Goal: Transaction & Acquisition: Purchase product/service

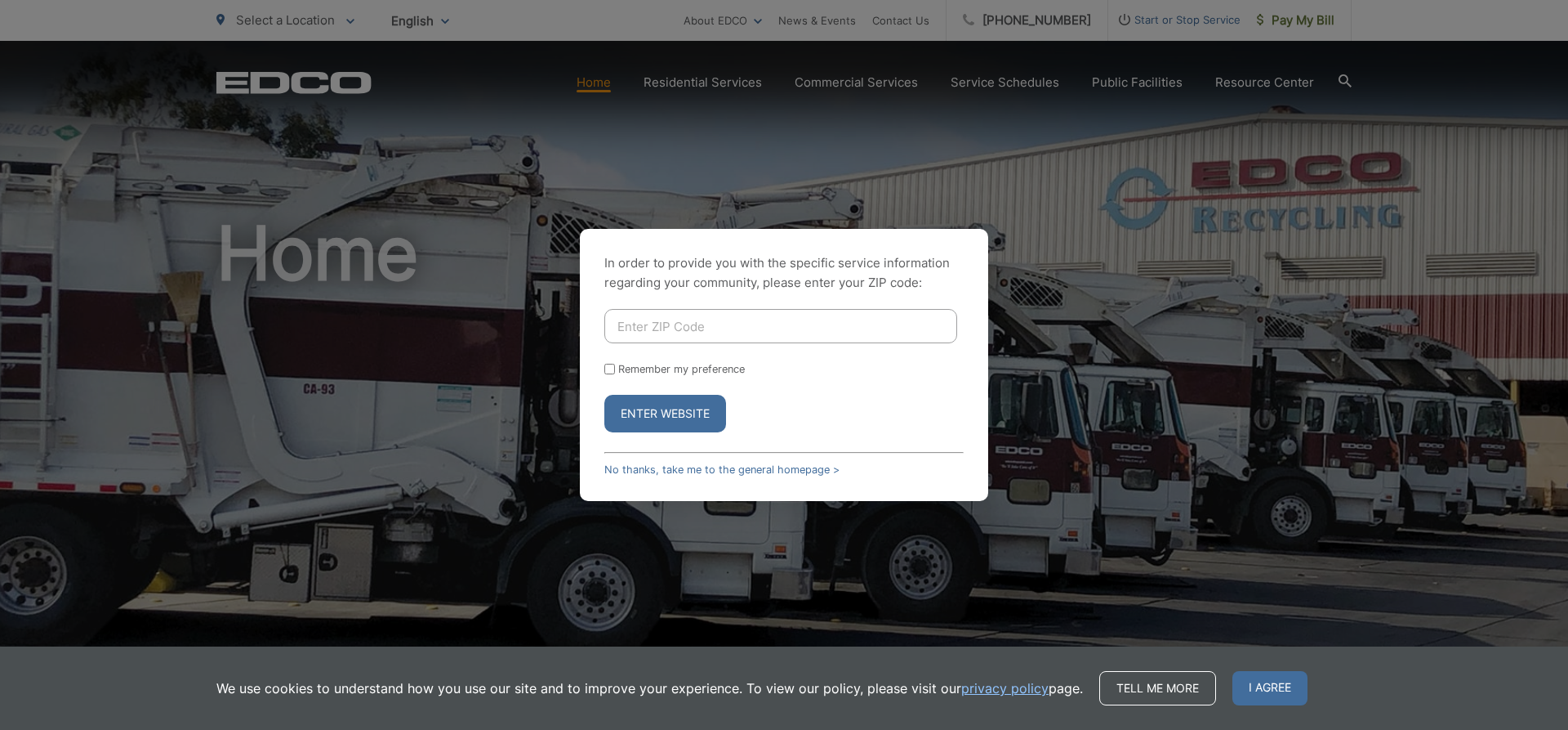
click at [567, 38] on div "In order to provide you with the specific service information regarding your co…" at bounding box center [784, 365] width 1568 height 730
drag, startPoint x: 1248, startPoint y: 692, endPoint x: 1256, endPoint y: 692, distance: 8.0
click at [1248, 692] on span "I agree" at bounding box center [1270, 687] width 75 height 35
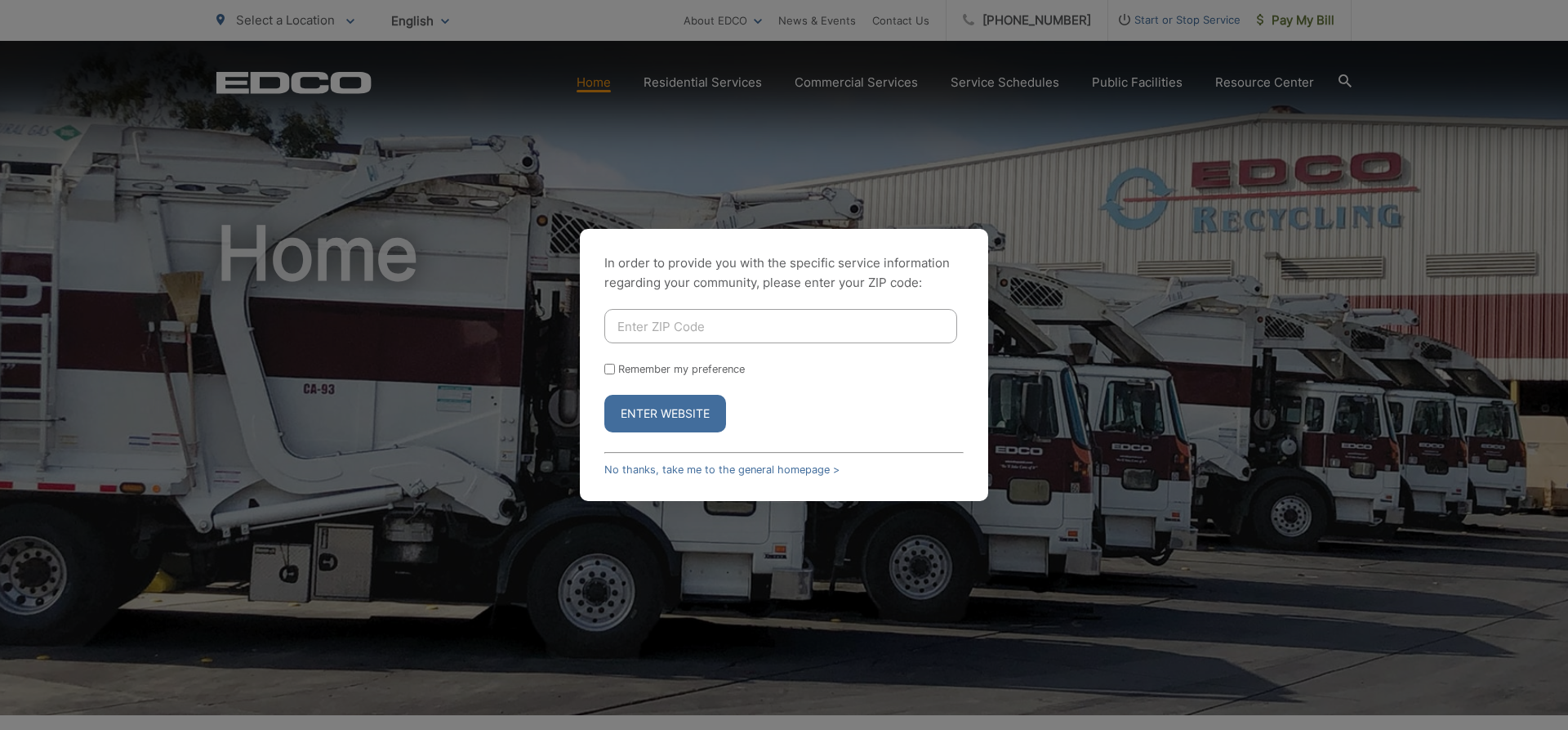
click at [1290, 16] on div "In order to provide you with the specific service information regarding your co…" at bounding box center [784, 365] width 1568 height 730
click at [661, 324] on input "Enter ZIP Code" at bounding box center [782, 325] width 353 height 35
type input "91945"
click at [605, 395] on button "Enter Website" at bounding box center [665, 414] width 122 height 38
click at [703, 408] on button "Enter Website" at bounding box center [665, 414] width 122 height 38
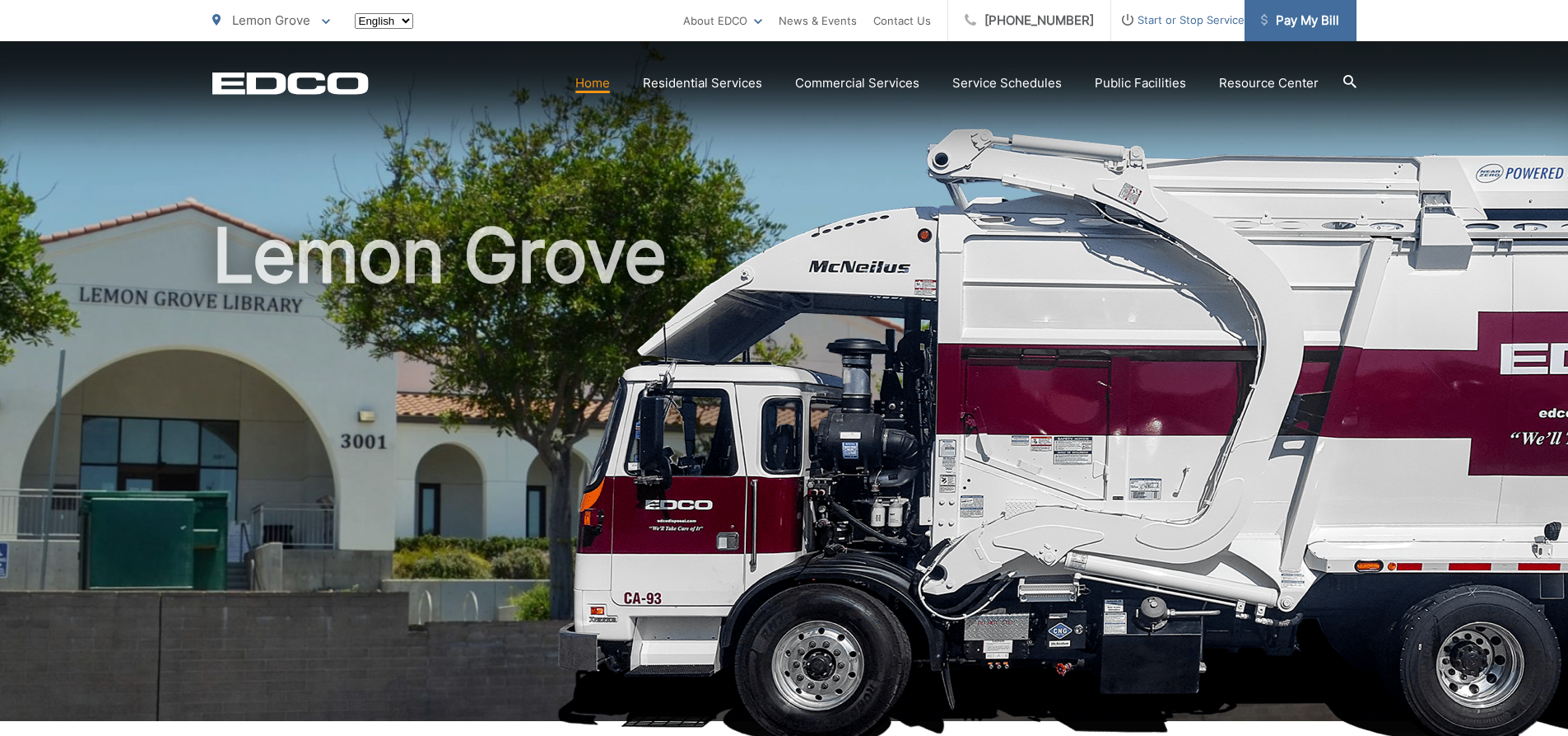
click at [1311, 17] on span "Pay My Bill" at bounding box center [1300, 21] width 78 height 20
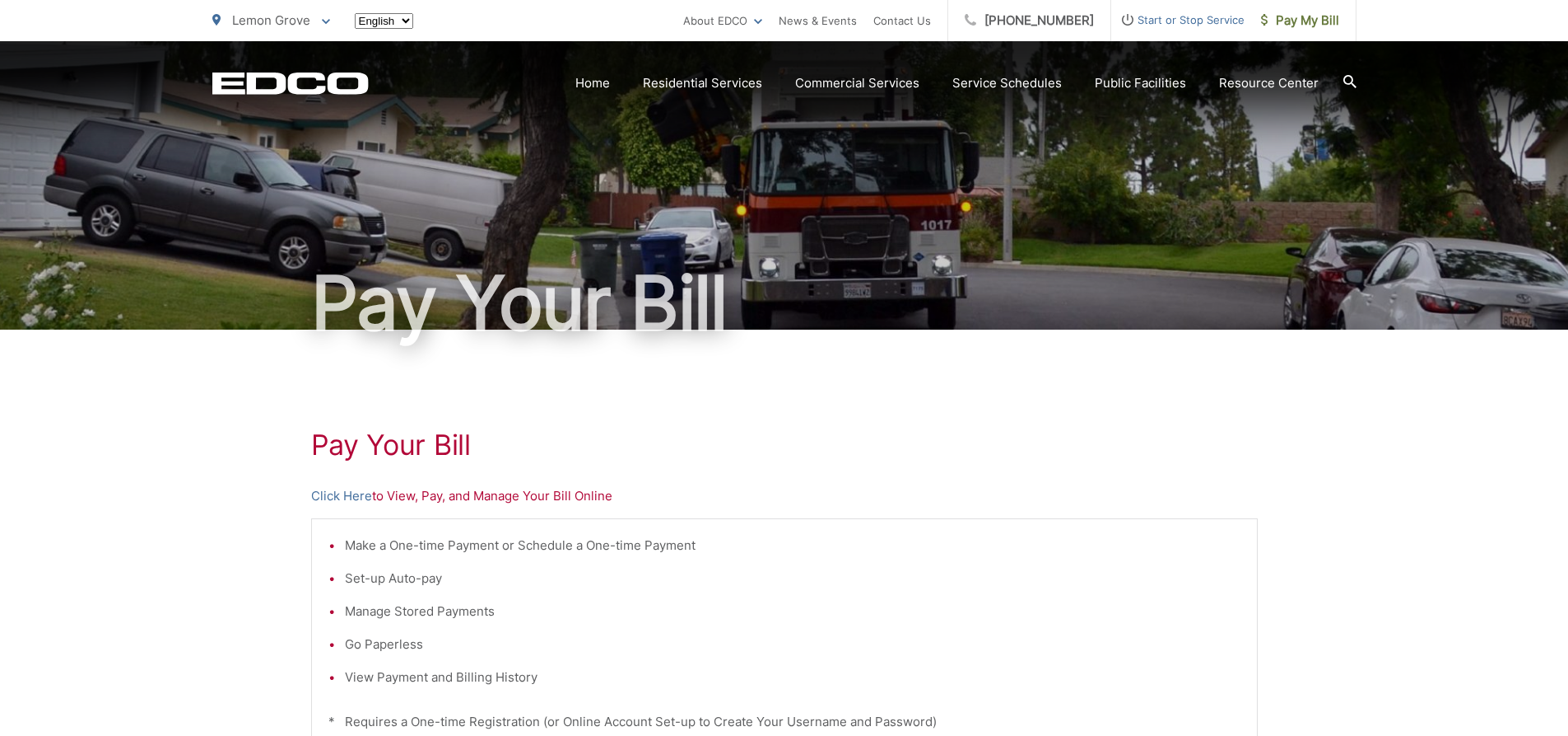
drag, startPoint x: 1142, startPoint y: 153, endPoint x: 1105, endPoint y: 416, distance: 265.6
click at [1105, 418] on div "Pay Your Bill Click Here to View, Pay, and Manage Your Bill Online Make a One-t…" at bounding box center [784, 699] width 946 height 740
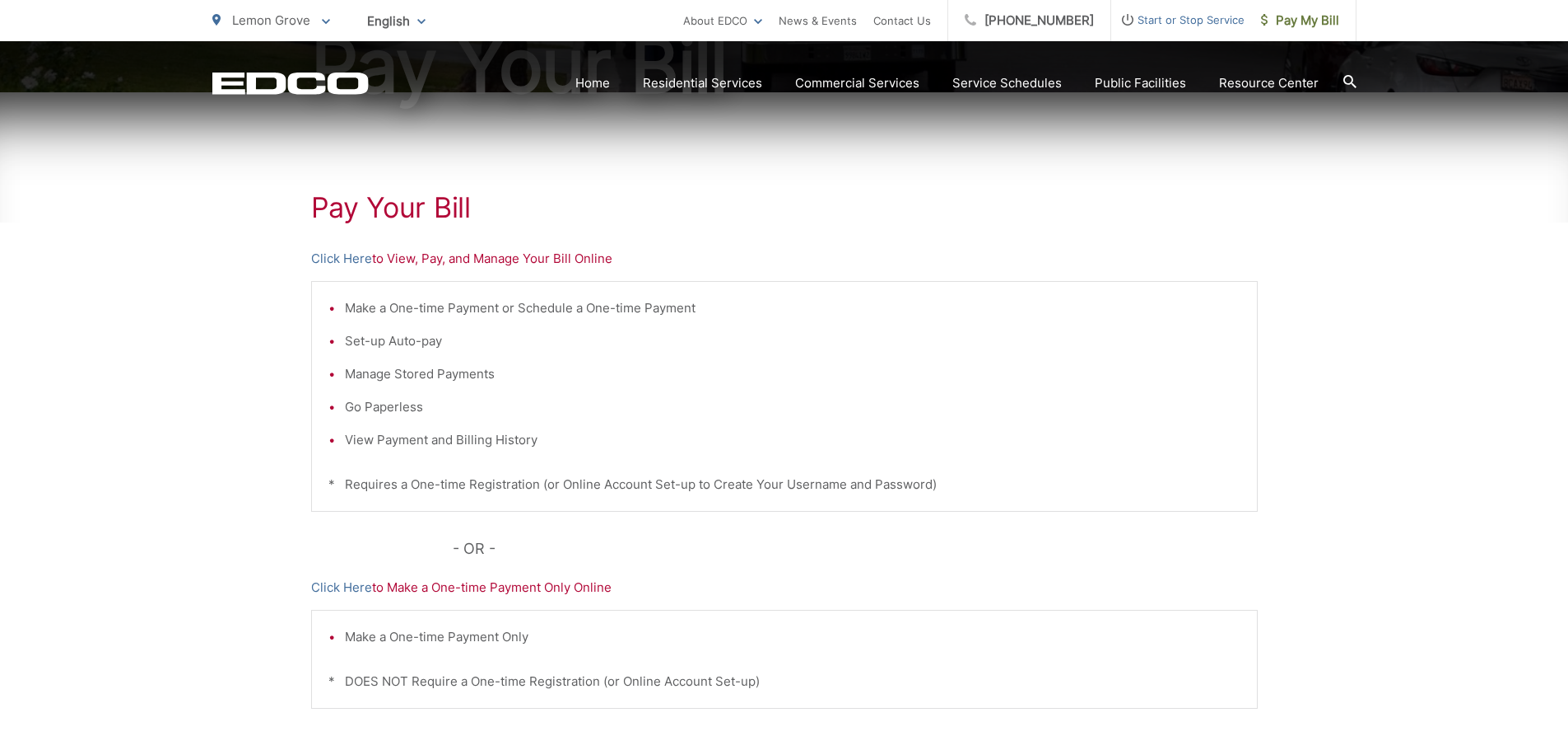
scroll to position [247, 0]
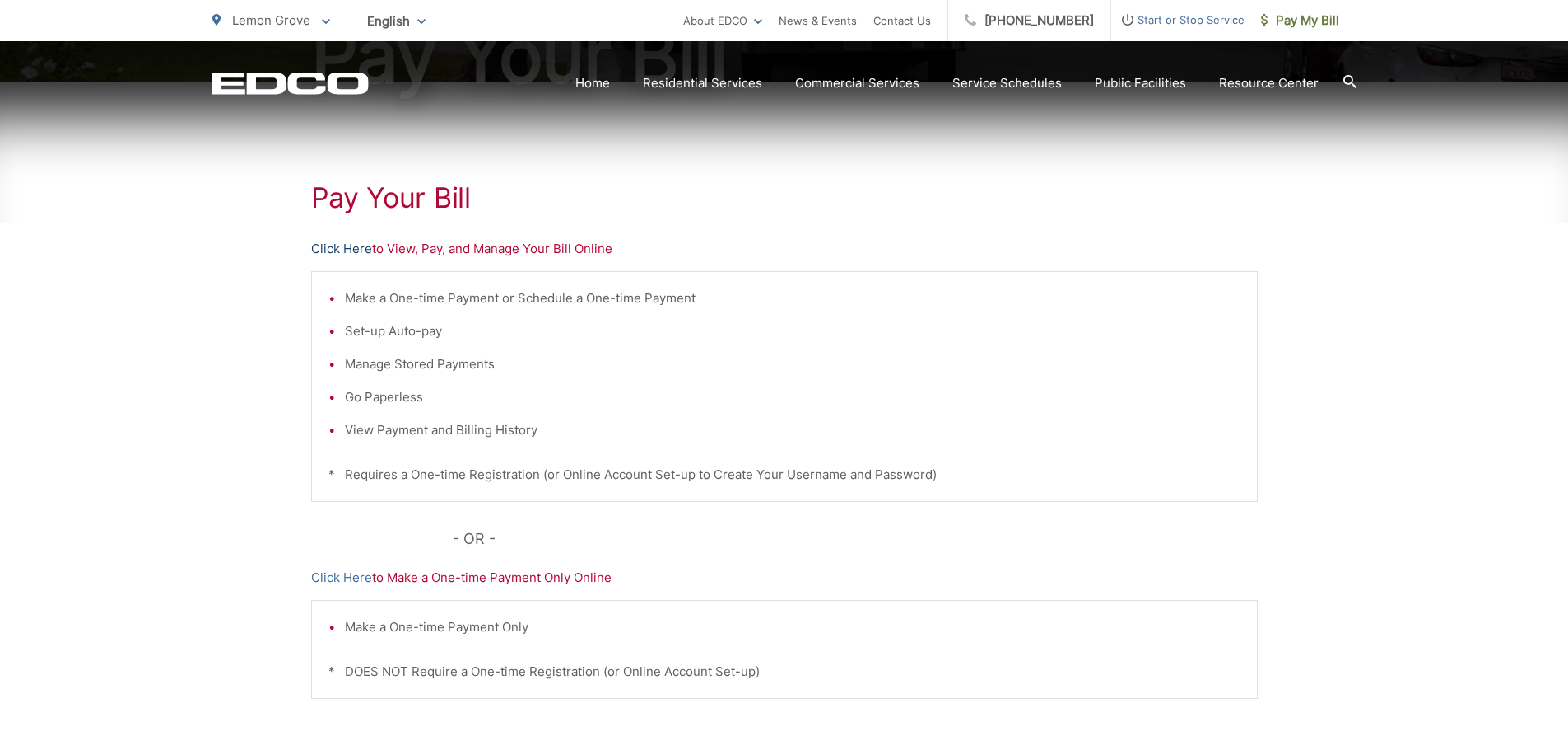
click at [353, 250] on link "Click Here" at bounding box center [341, 249] width 61 height 20
click at [348, 250] on link "Click Here" at bounding box center [341, 249] width 61 height 20
click at [433, 300] on li "Make a One-time Payment or Schedule a One-time Payment" at bounding box center [792, 298] width 895 height 20
click at [1338, 21] on span "Pay My Bill" at bounding box center [1300, 21] width 78 height 20
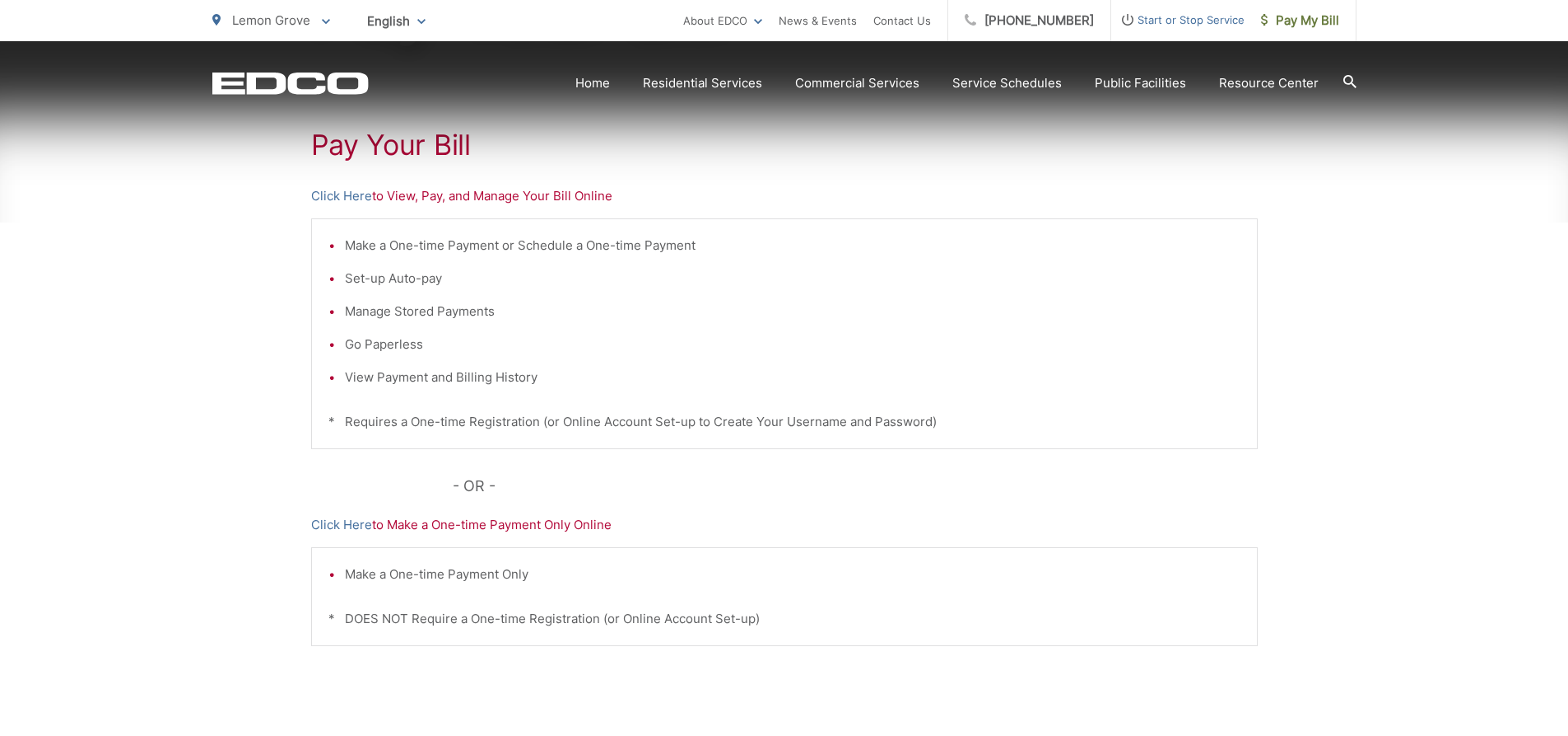
scroll to position [329, 0]
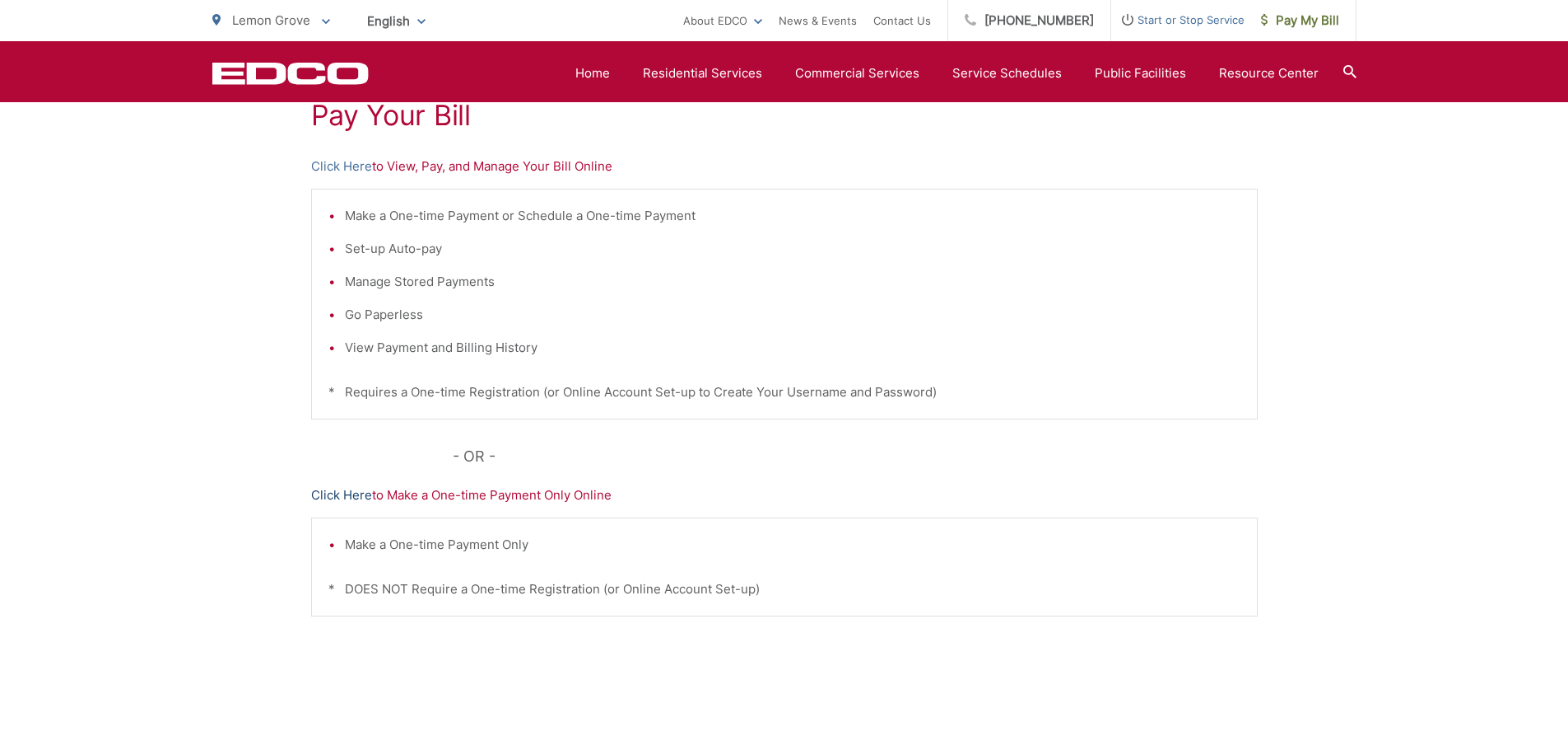
click at [334, 498] on link "Click Here" at bounding box center [341, 495] width 61 height 20
